Goal: Transaction & Acquisition: Purchase product/service

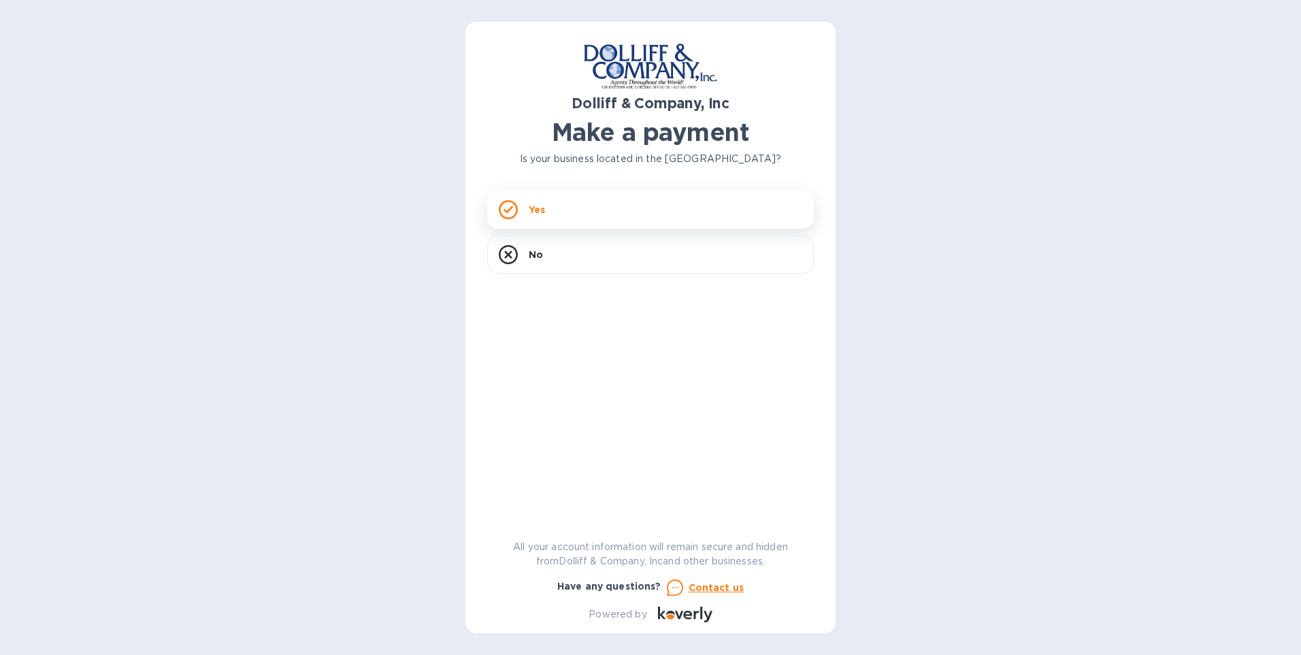
drag, startPoint x: 0, startPoint y: 0, endPoint x: 711, endPoint y: 196, distance: 737.0
click at [711, 196] on div "Yes" at bounding box center [650, 210] width 327 height 38
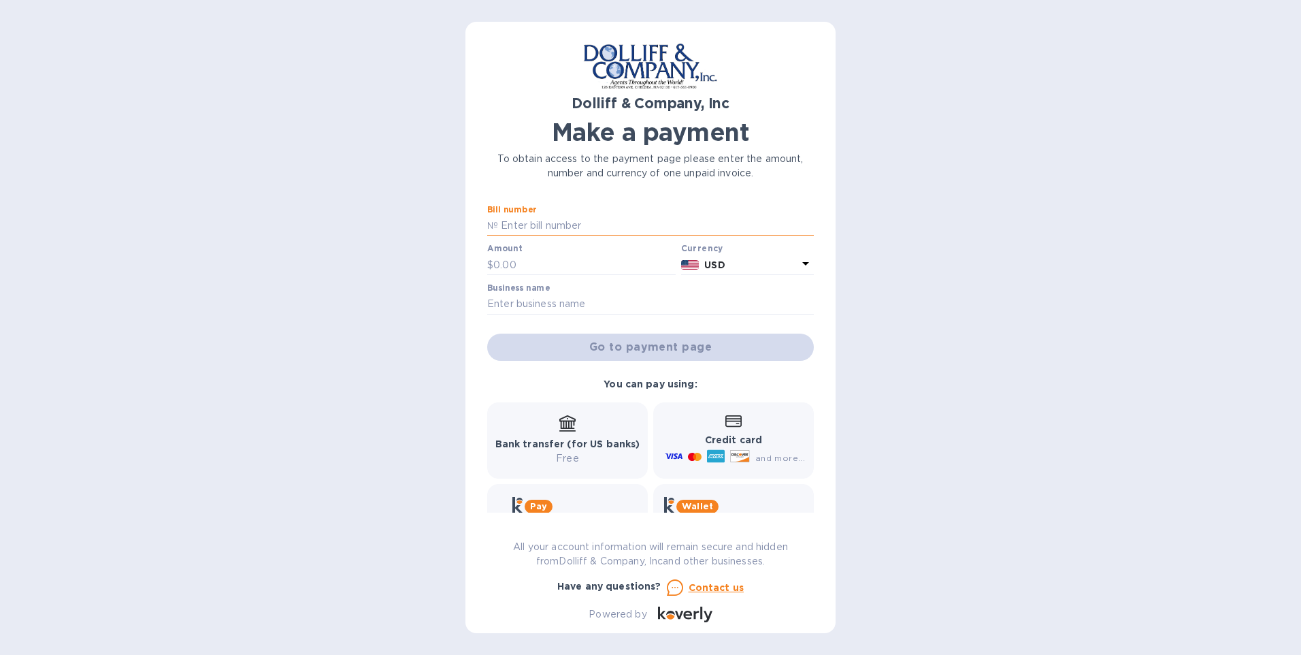
click at [587, 226] on input "text" at bounding box center [656, 226] width 316 height 20
type input "877822"
click at [553, 263] on input "text" at bounding box center [584, 265] width 182 height 20
type input "10,827.85"
click at [534, 298] on input "text" at bounding box center [650, 304] width 327 height 20
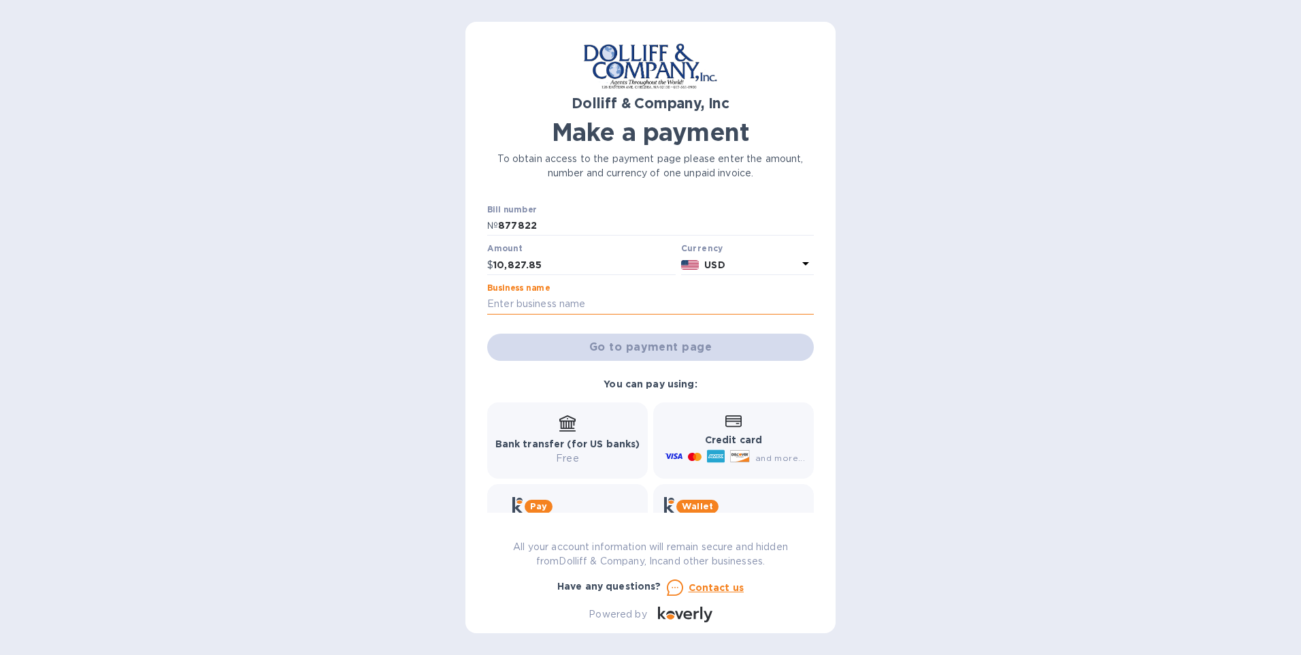
type input "yankee drilling co inc"
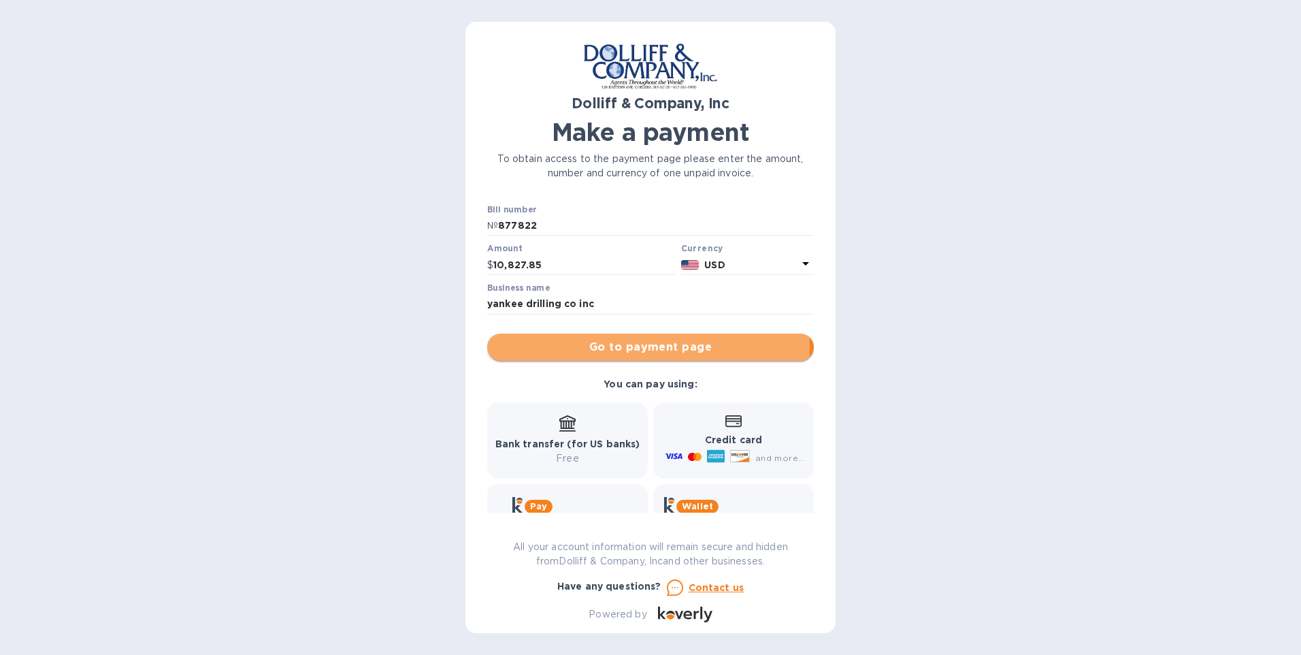
click at [557, 346] on span "Go to payment page" at bounding box center [650, 347] width 305 height 16
